Goal: Navigation & Orientation: Find specific page/section

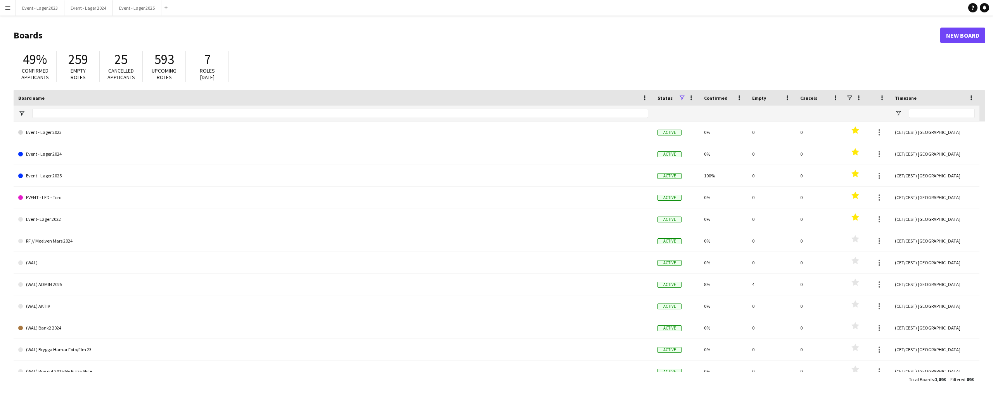
click at [8, 7] on app-icon "Menu" at bounding box center [8, 8] width 6 height 6
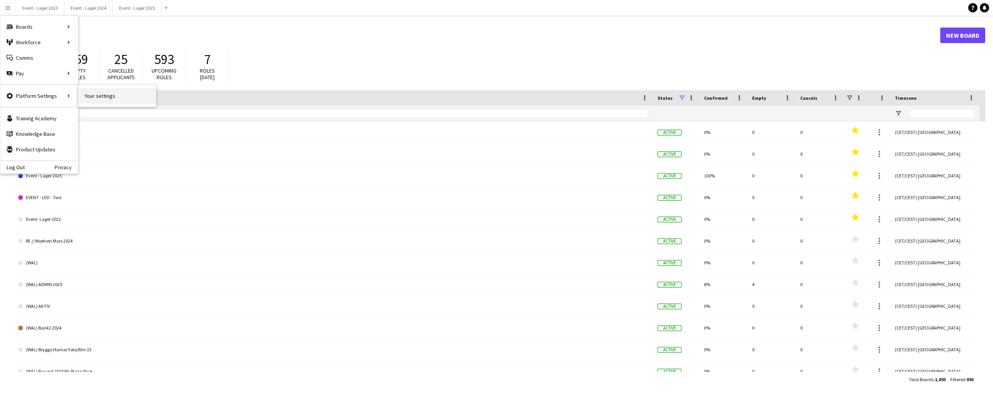
click at [96, 96] on link "Your settings" at bounding box center [117, 96] width 78 height 16
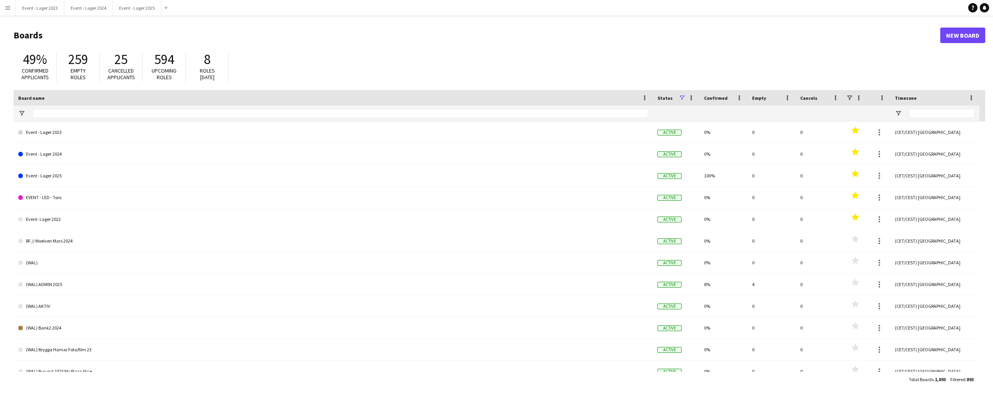
click at [8, 7] on app-icon "Menu" at bounding box center [8, 8] width 6 height 6
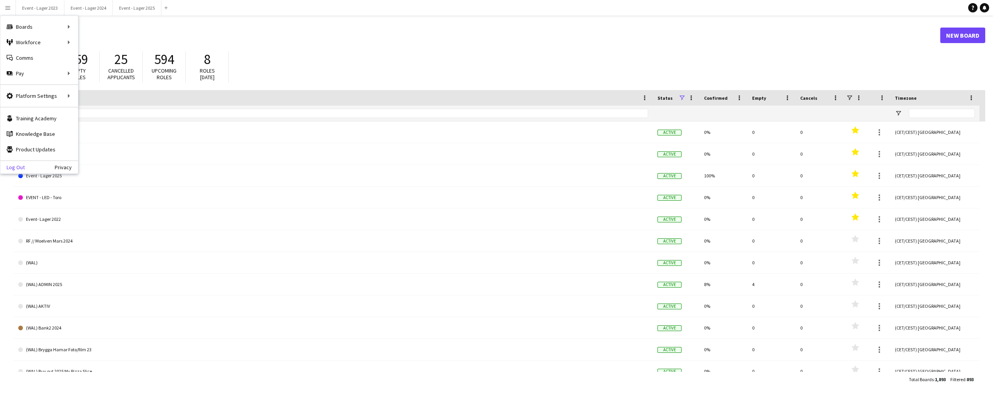
click at [17, 166] on link "Log Out" at bounding box center [12, 167] width 24 height 6
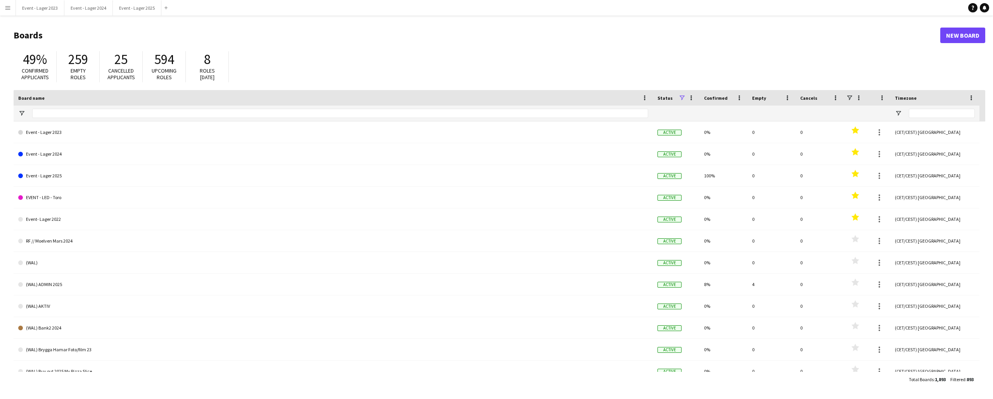
click at [6, 9] on app-icon "Menu" at bounding box center [8, 8] width 6 height 6
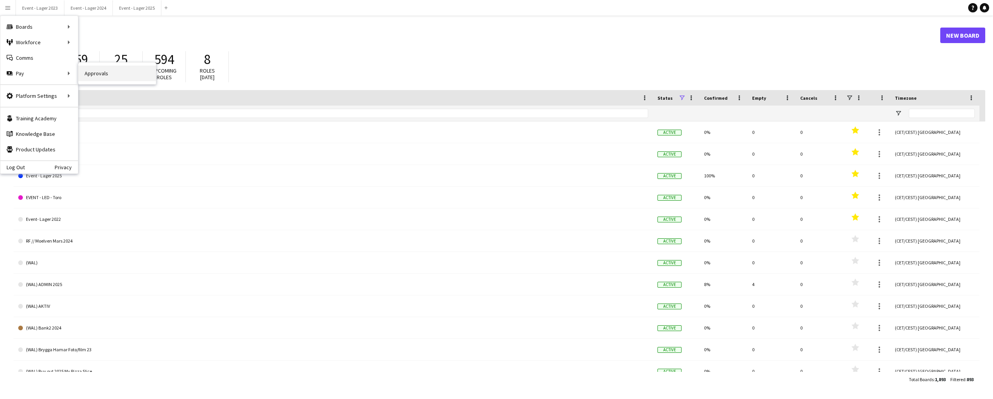
click at [90, 72] on link "Approvals" at bounding box center [117, 74] width 78 height 16
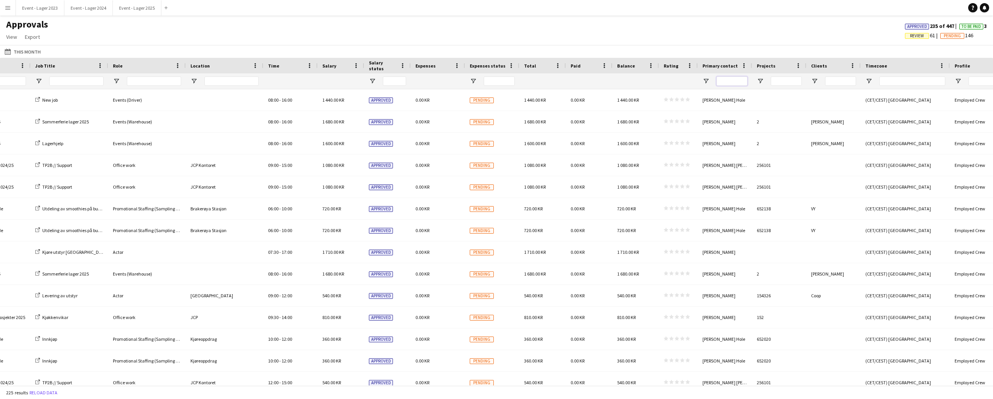
click at [727, 79] on input "Primary contact Filter Input" at bounding box center [732, 80] width 31 height 9
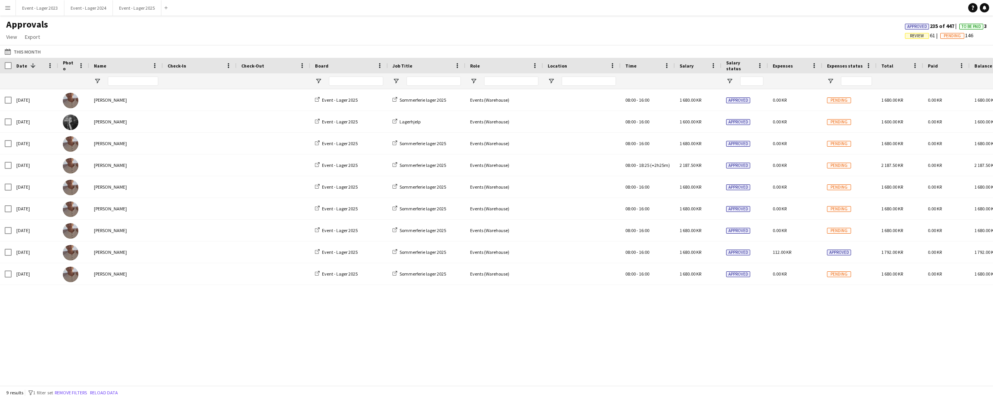
type input "*****"
click at [9, 8] on app-icon "Menu" at bounding box center [8, 8] width 6 height 6
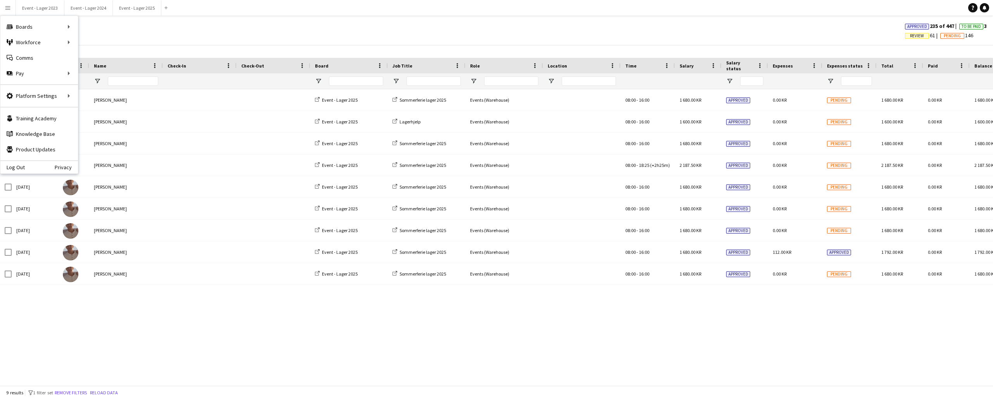
click at [100, 28] on div "Approvals View Customise view Customise filters Reset Filters Reset View Reset …" at bounding box center [496, 32] width 993 height 26
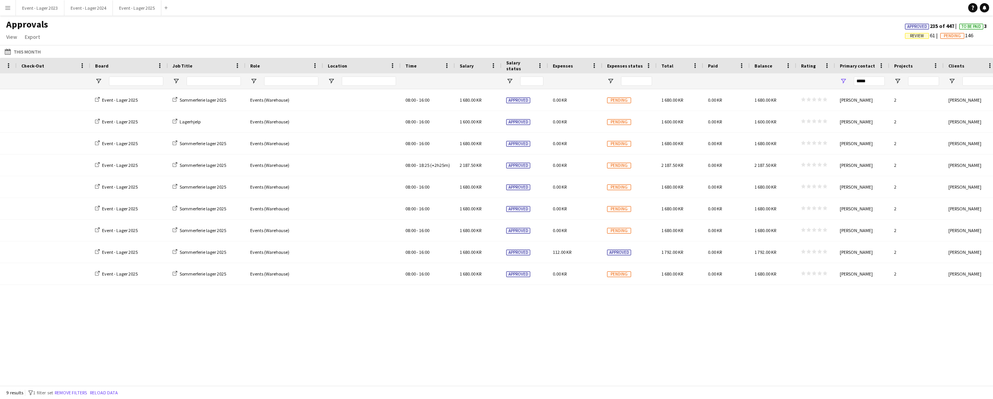
scroll to position [0, 264]
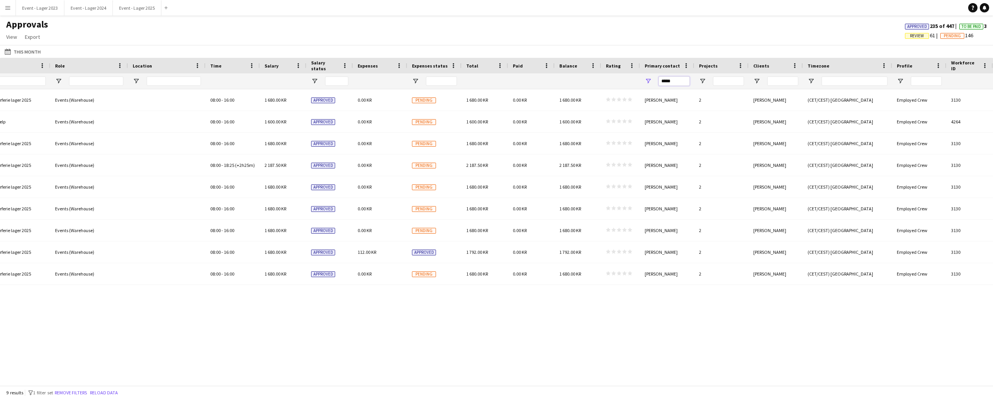
click at [675, 80] on input "*****" at bounding box center [674, 80] width 31 height 9
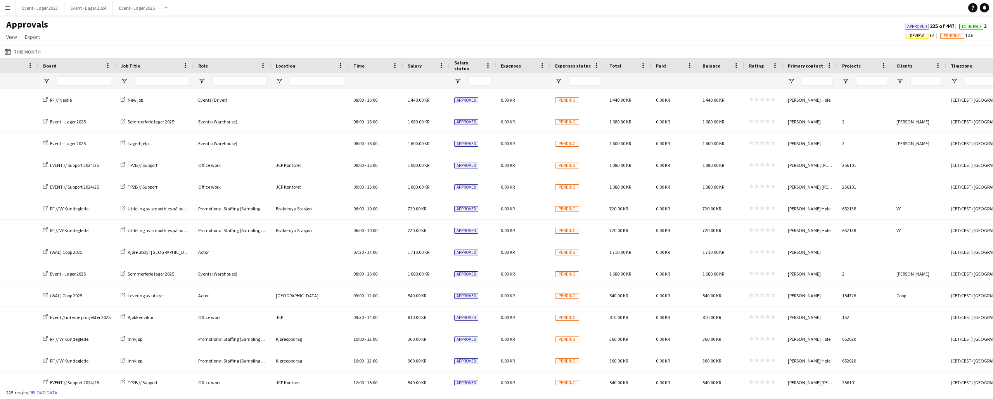
scroll to position [0, 181]
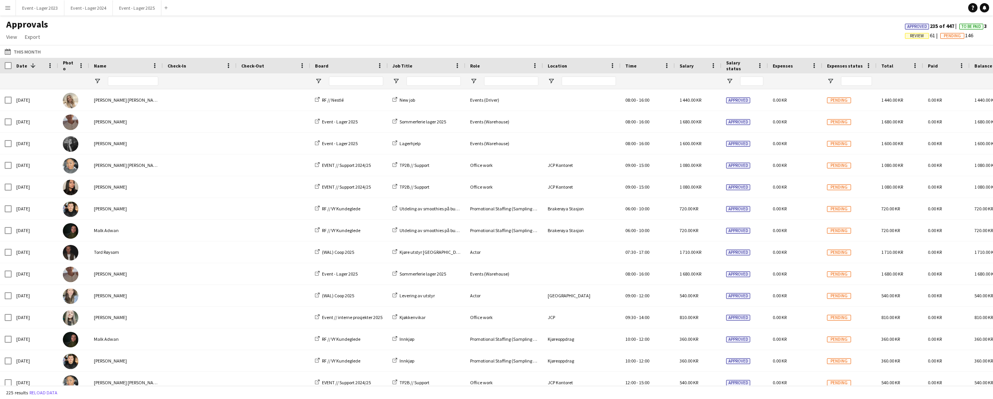
click at [7, 8] on app-icon "Menu" at bounding box center [8, 8] width 6 height 6
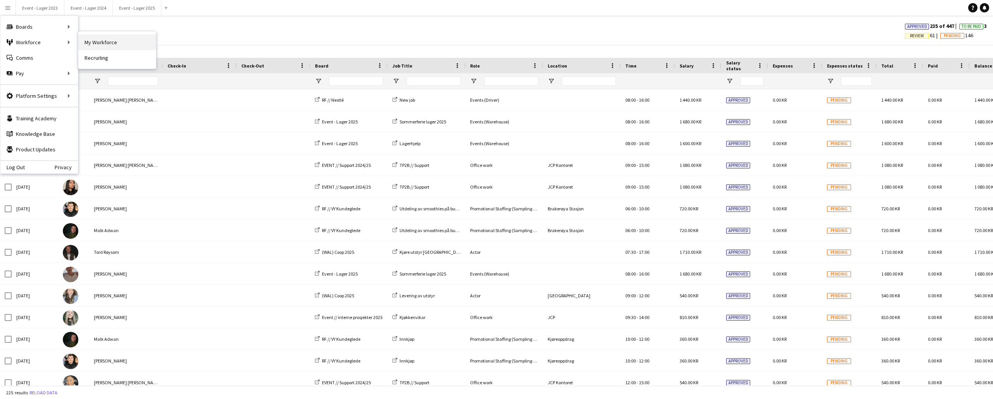
click at [94, 40] on link "My Workforce" at bounding box center [117, 43] width 78 height 16
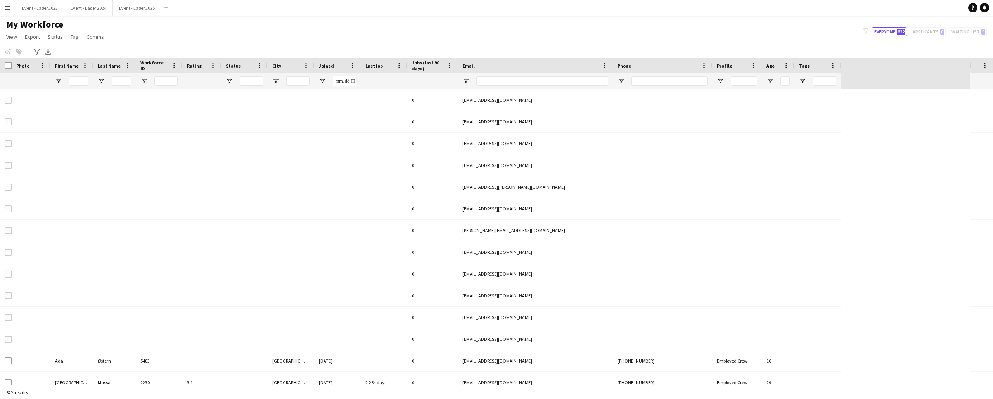
type input "**********"
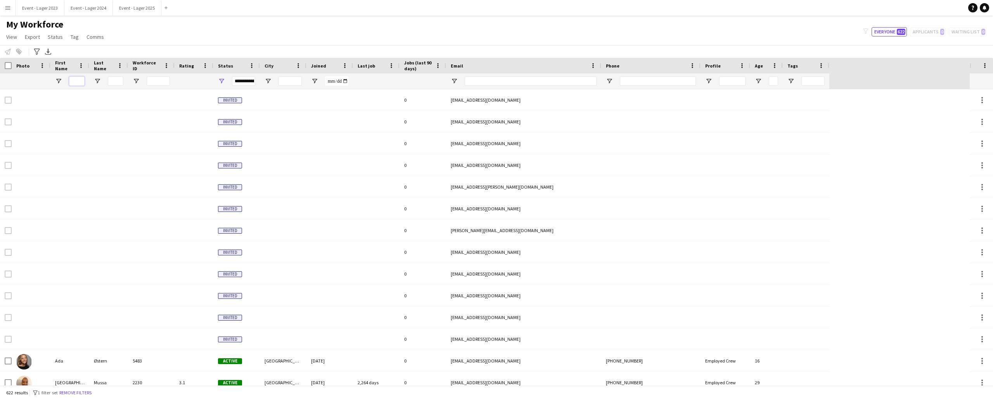
click at [74, 80] on input "First Name Filter Input" at bounding box center [77, 80] width 16 height 9
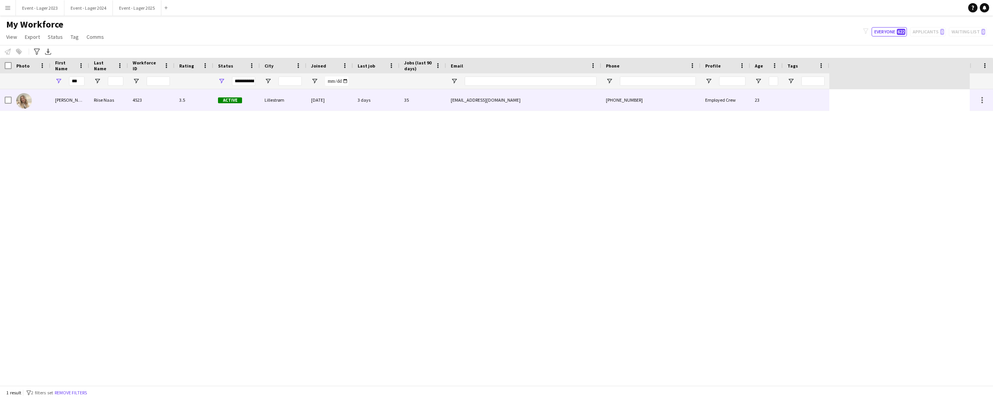
click at [31, 98] on img at bounding box center [24, 101] width 16 height 16
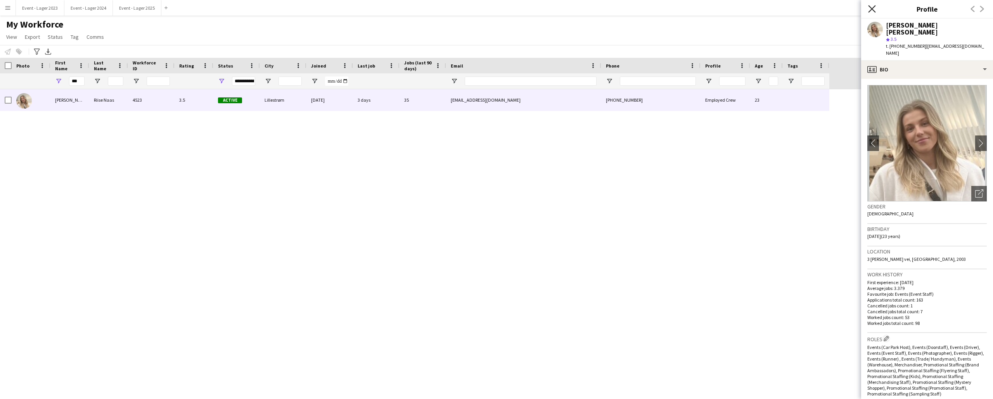
click at [873, 9] on icon at bounding box center [871, 8] width 7 height 7
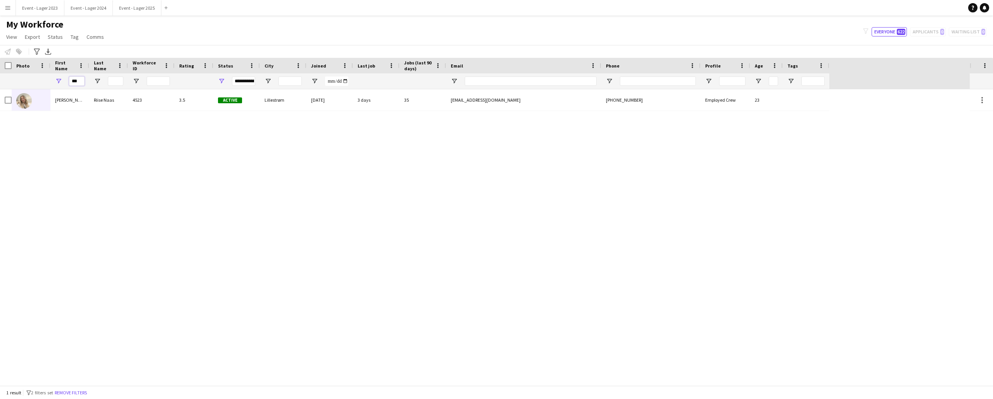
click at [80, 80] on input "***" at bounding box center [77, 80] width 16 height 9
type input "*"
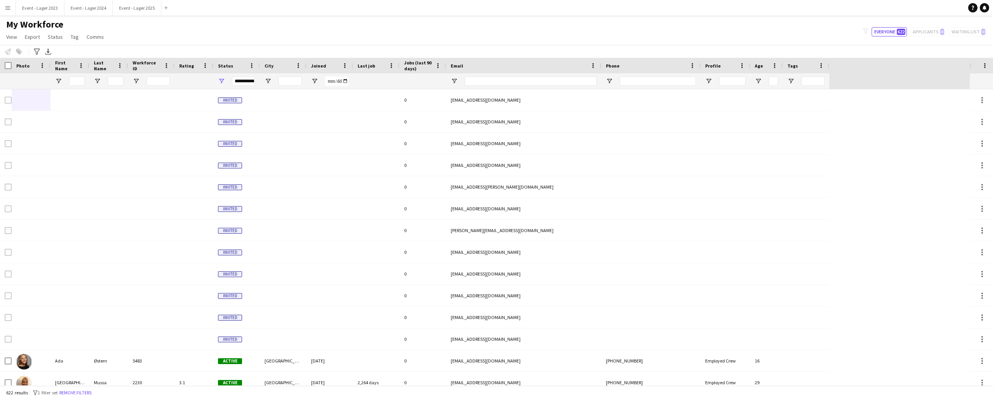
click at [7, 10] on app-icon "Menu" at bounding box center [8, 8] width 6 height 6
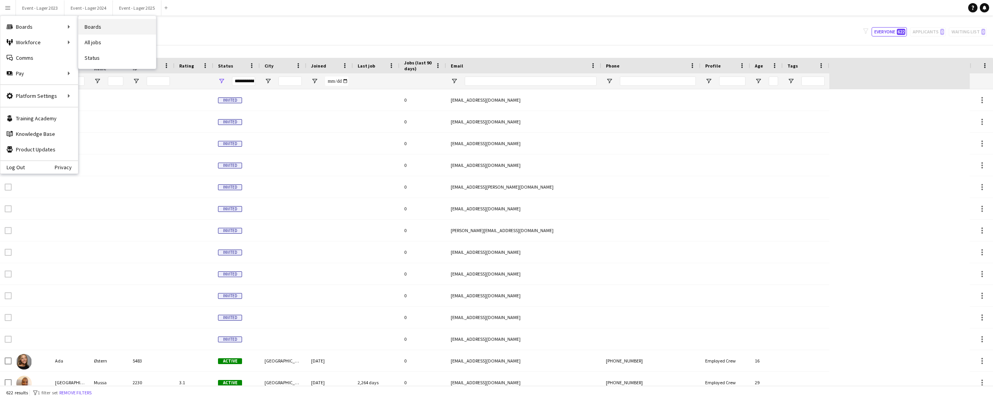
click at [89, 22] on link "Boards" at bounding box center [117, 27] width 78 height 16
